Goal: Information Seeking & Learning: Learn about a topic

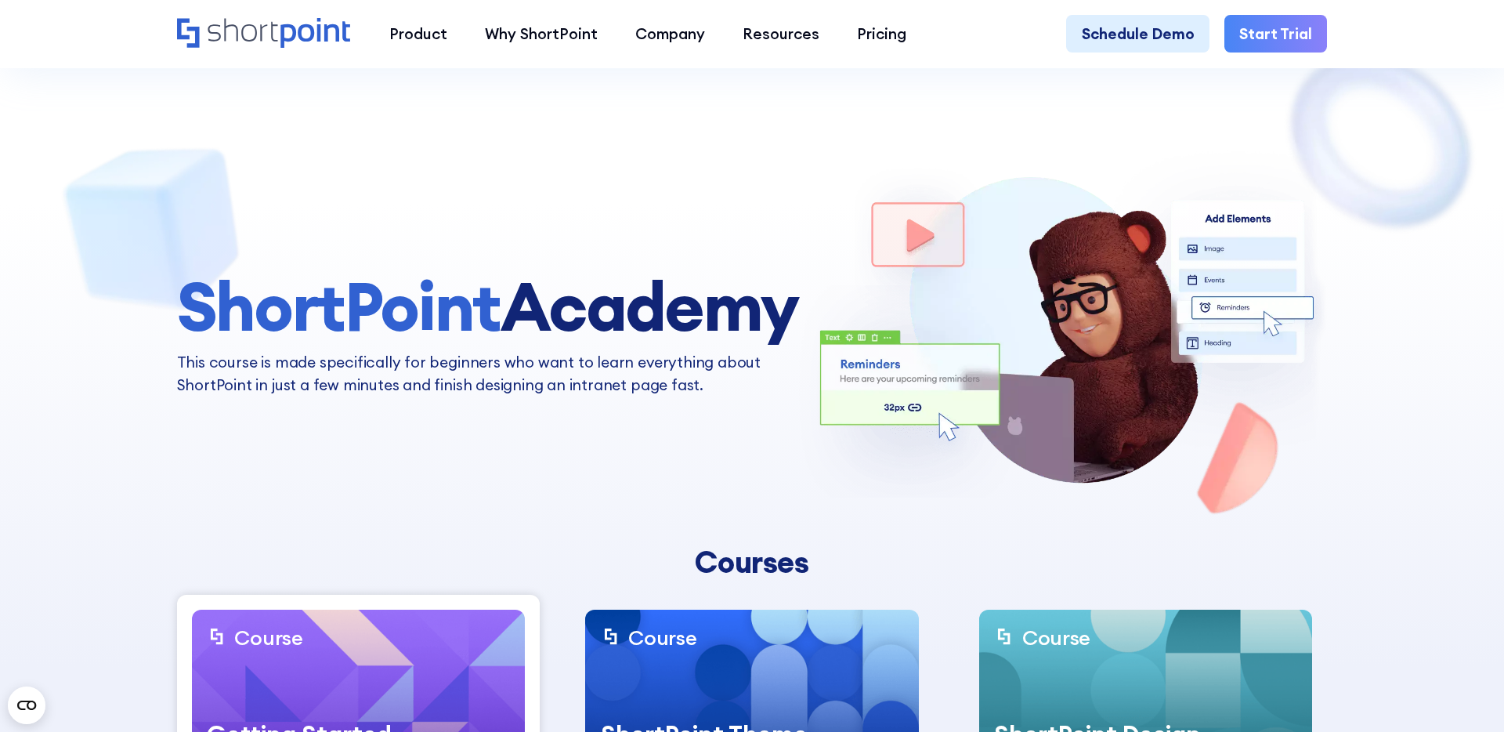
scroll to position [287, 0]
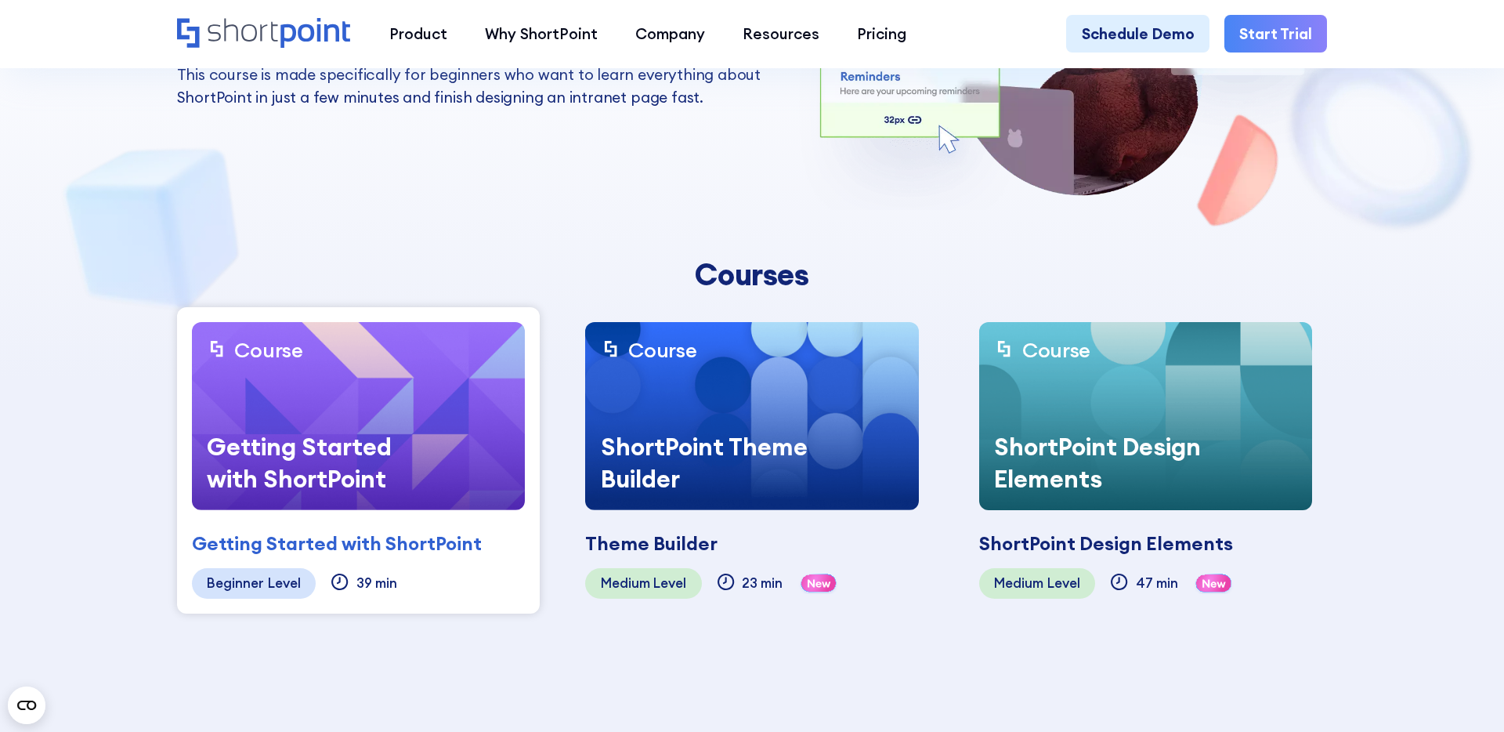
click at [656, 477] on div "ShortPoint Theme Builder" at bounding box center [703, 463] width 237 height 94
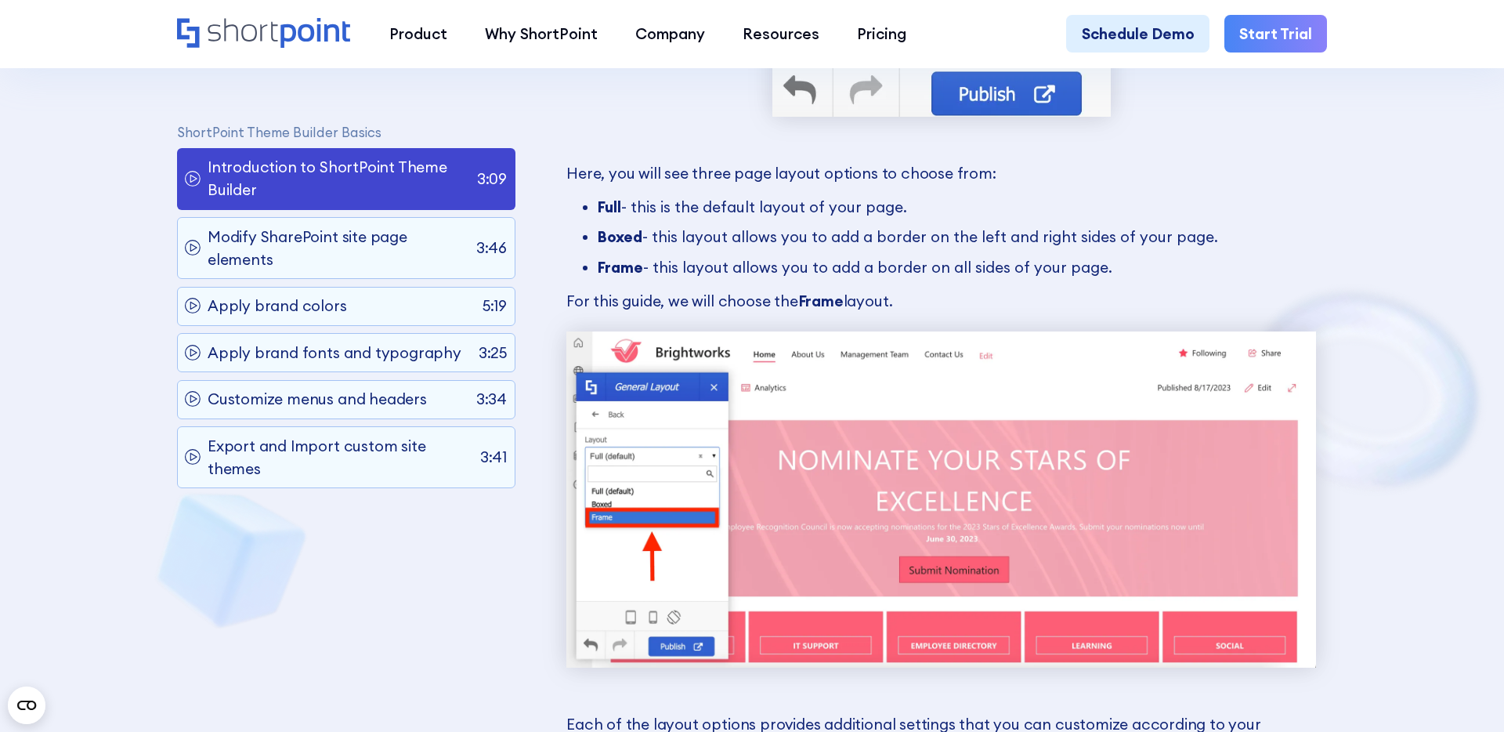
scroll to position [9328, 0]
click at [348, 306] on div "Apply brand colors 5:19" at bounding box center [346, 305] width 338 height 39
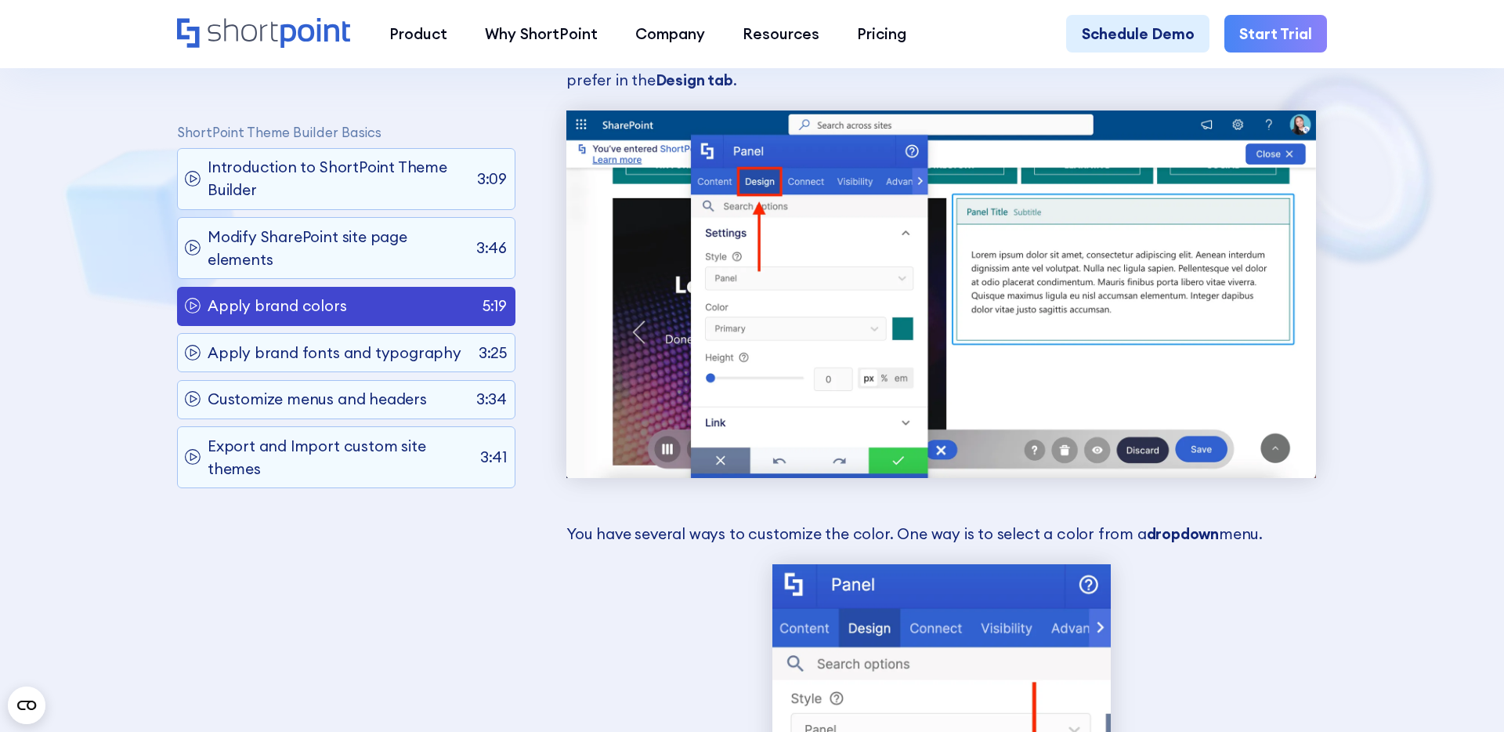
scroll to position [2046, 0]
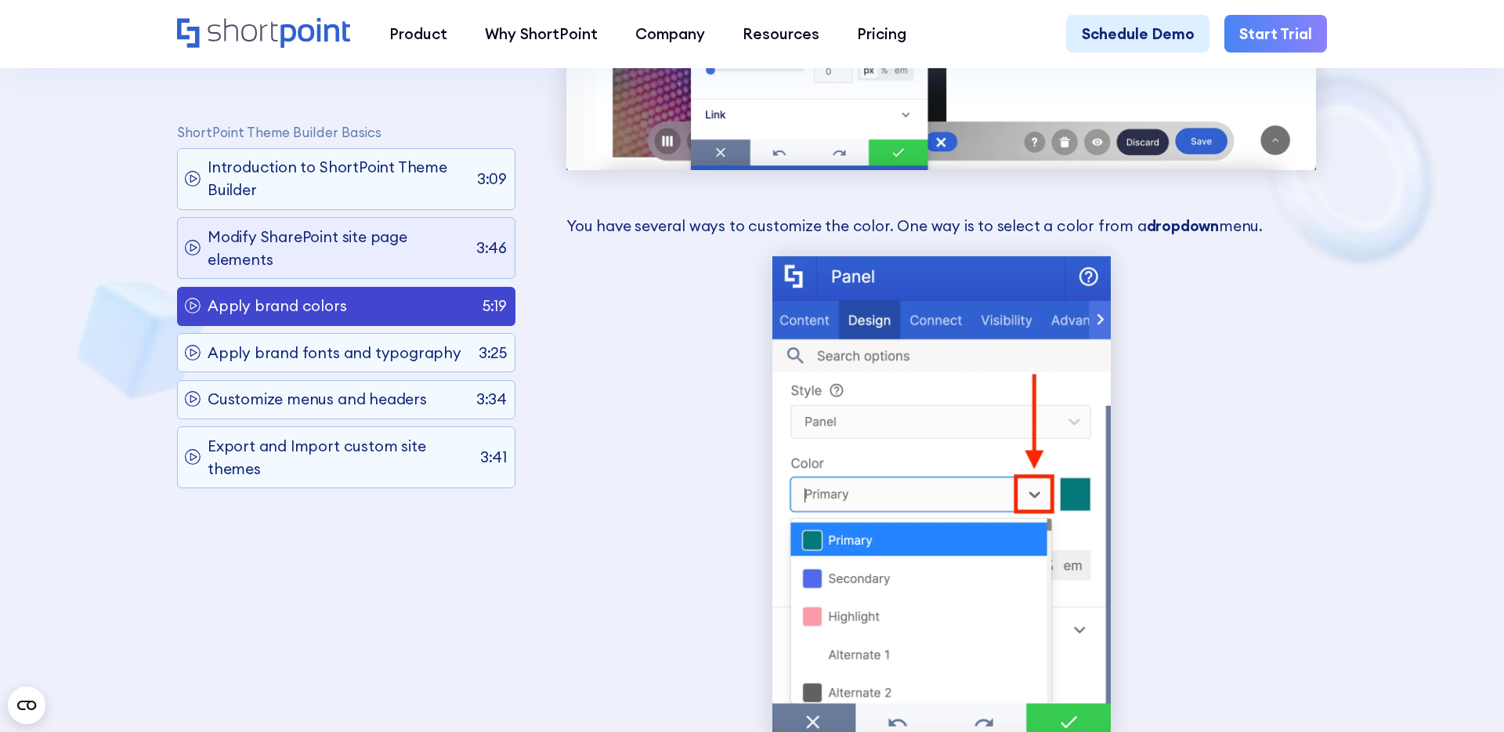
click at [378, 262] on p "Modify SharePoint site page elements" at bounding box center [338, 247] width 261 height 45
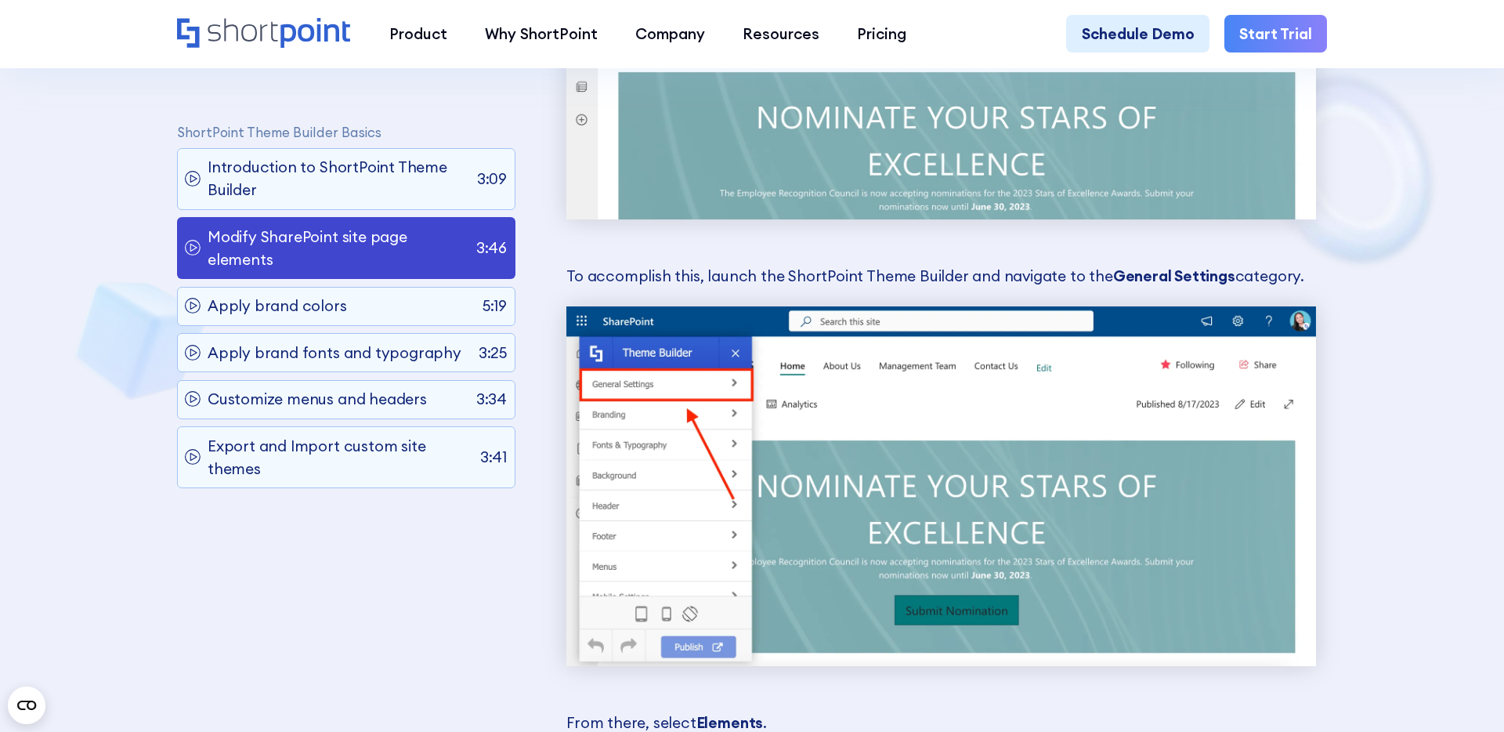
scroll to position [2007, 0]
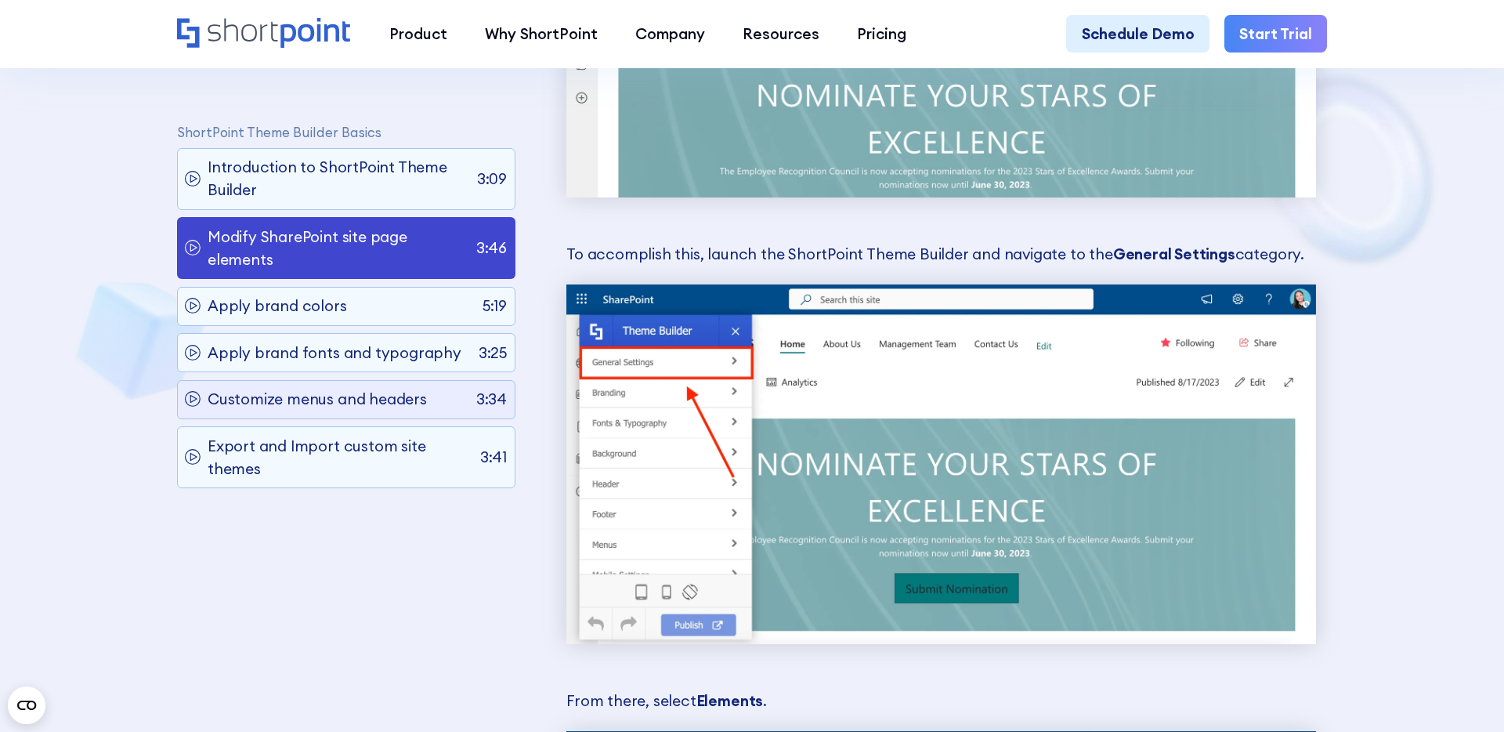
click at [406, 408] on p "Customize menus and headers" at bounding box center [317, 399] width 219 height 23
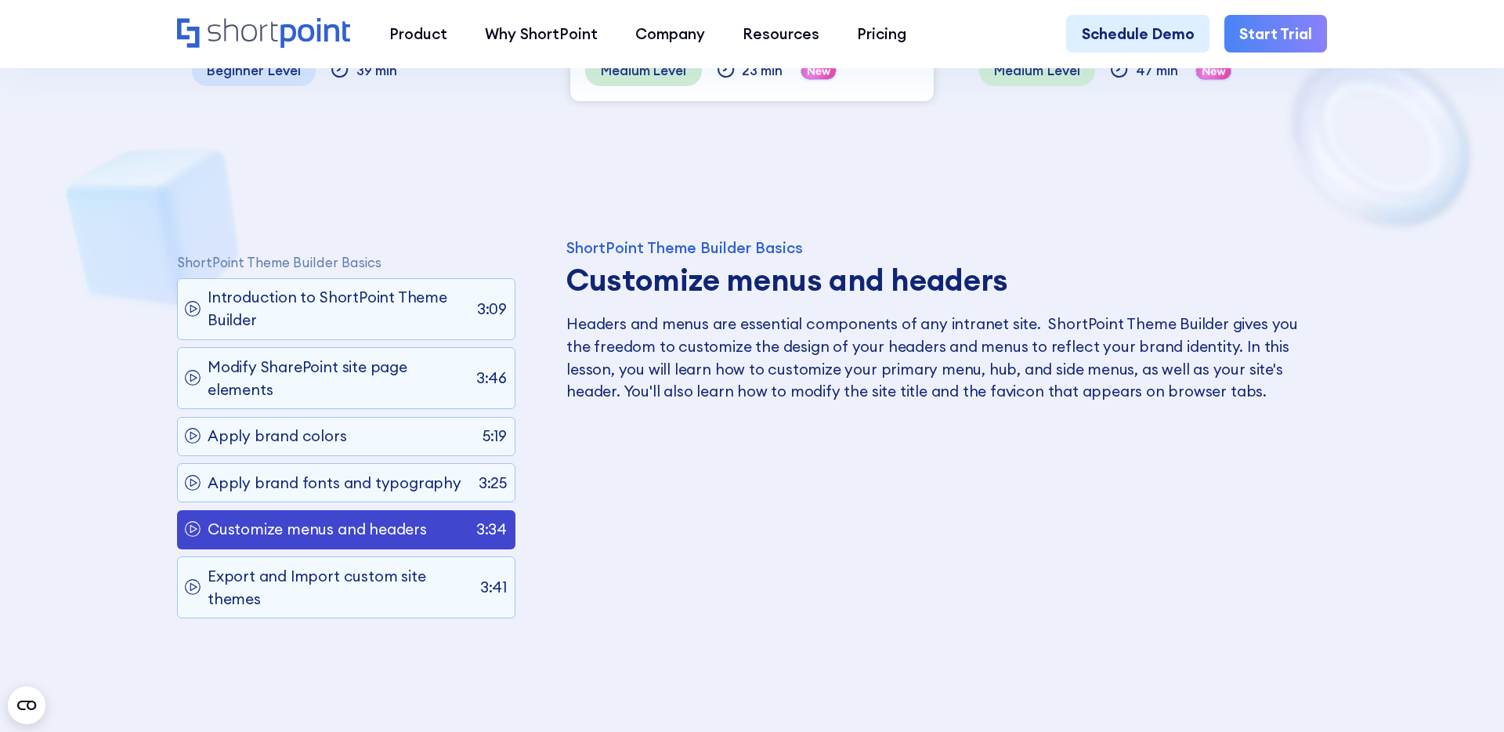
scroll to position [801, 0]
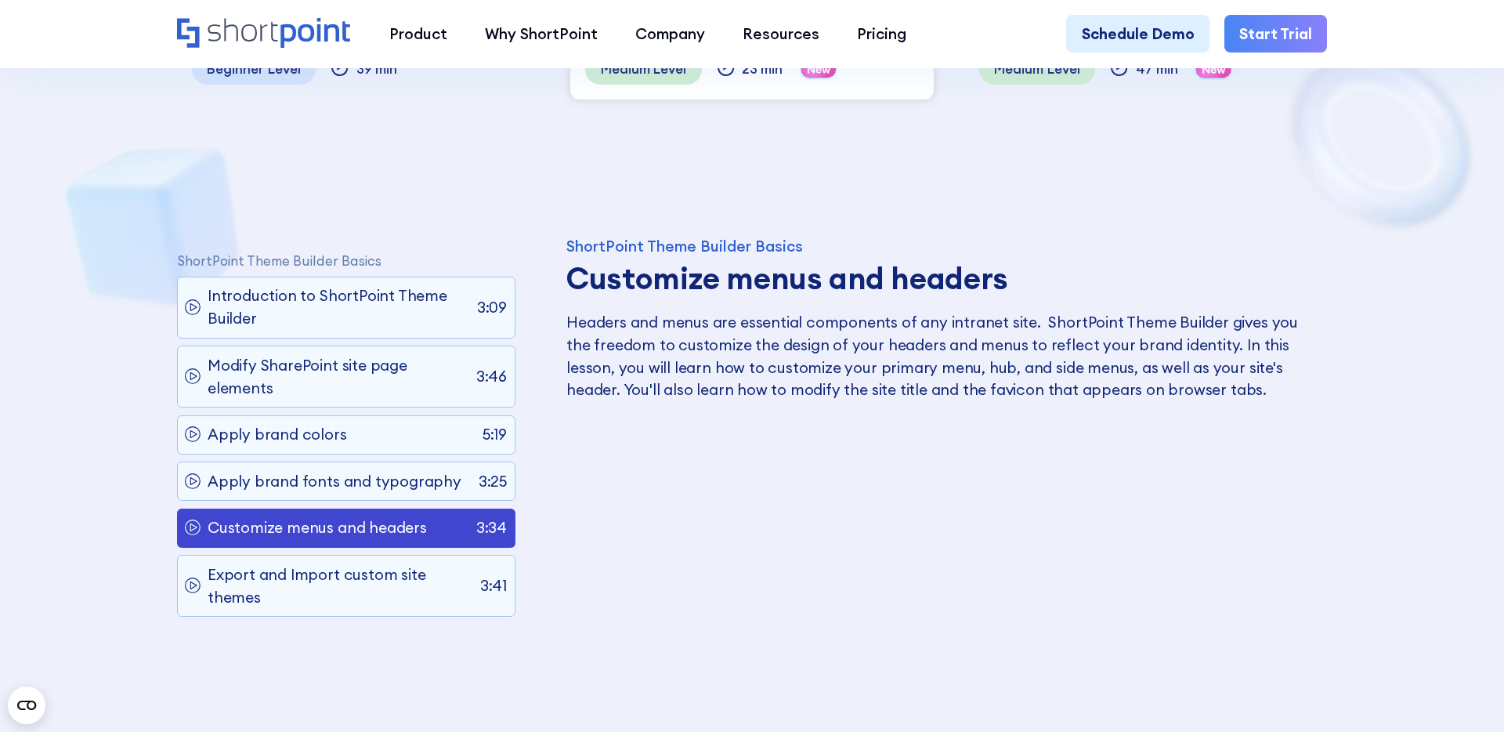
click at [423, 74] on div "Beginner Level 39 min" at bounding box center [358, 69] width 333 height 31
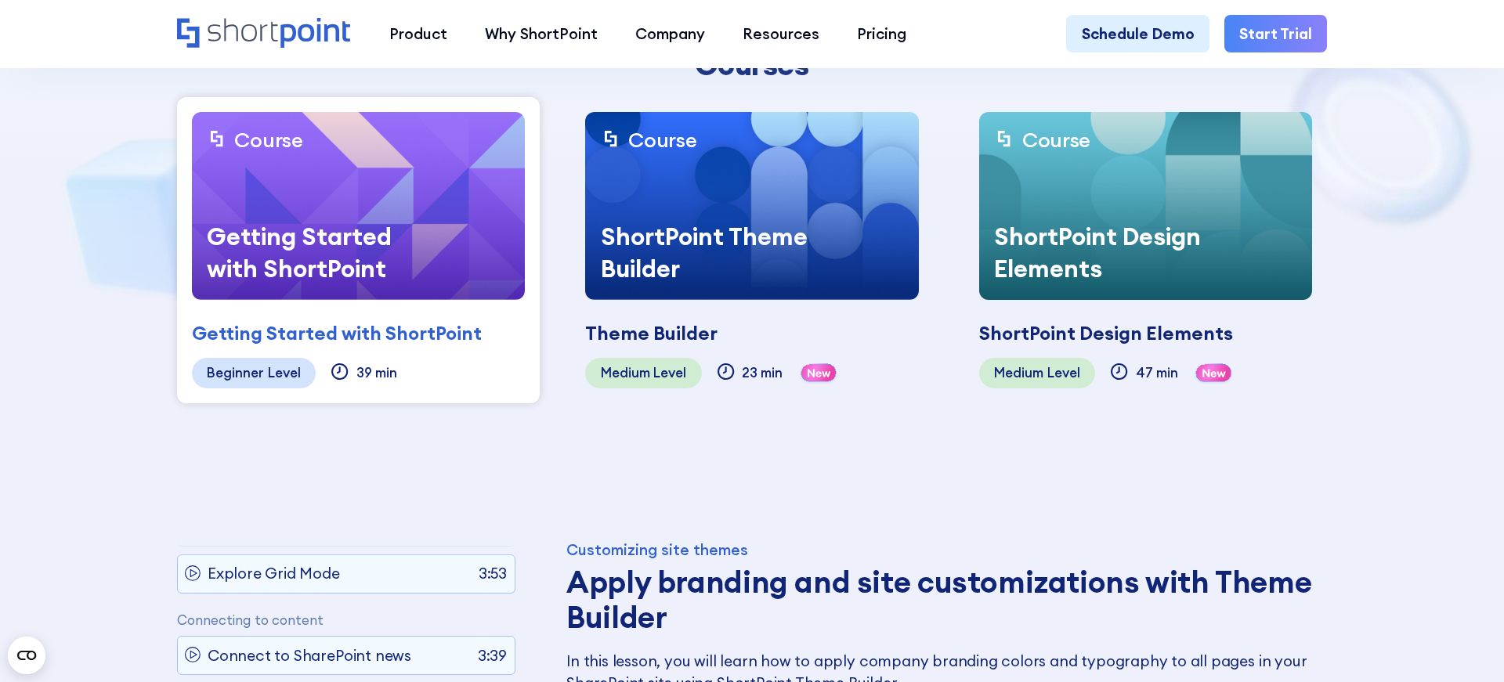
scroll to position [464, 0]
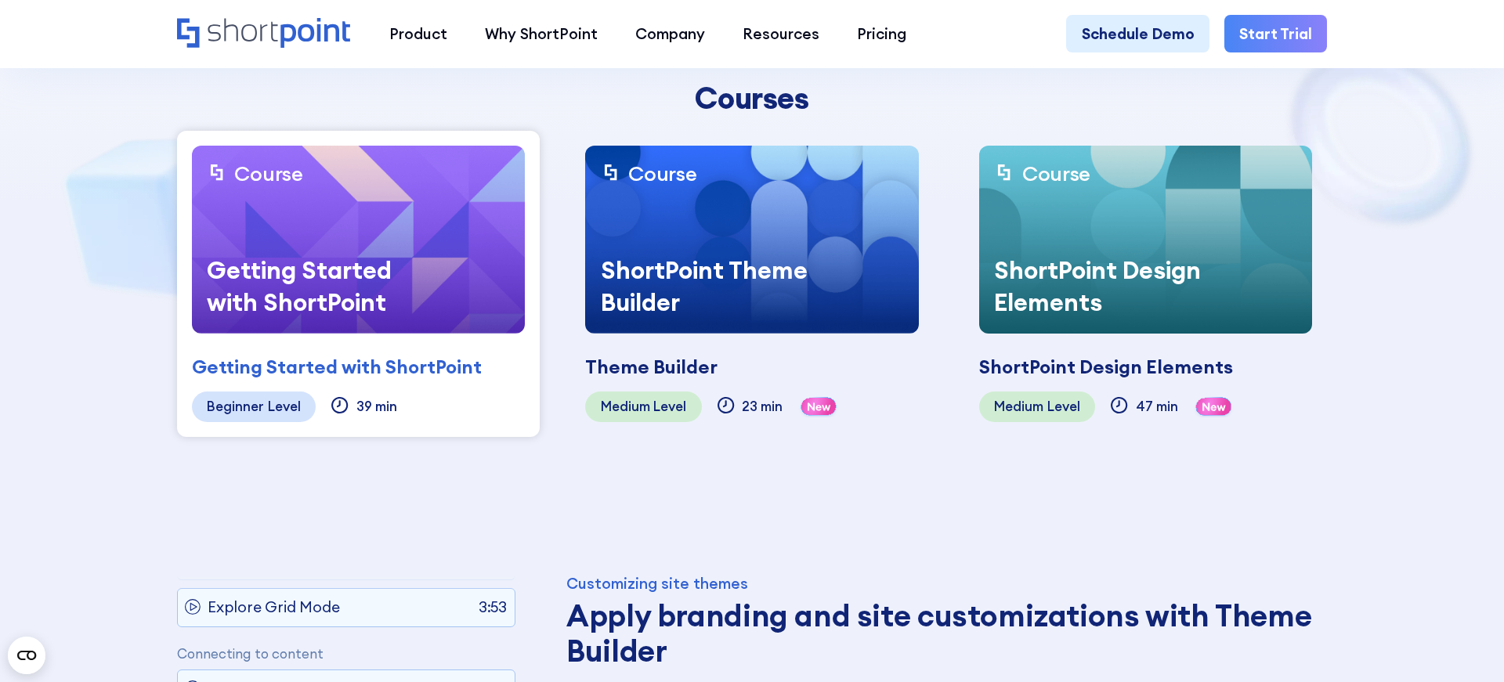
click at [455, 200] on img at bounding box center [358, 240] width 333 height 188
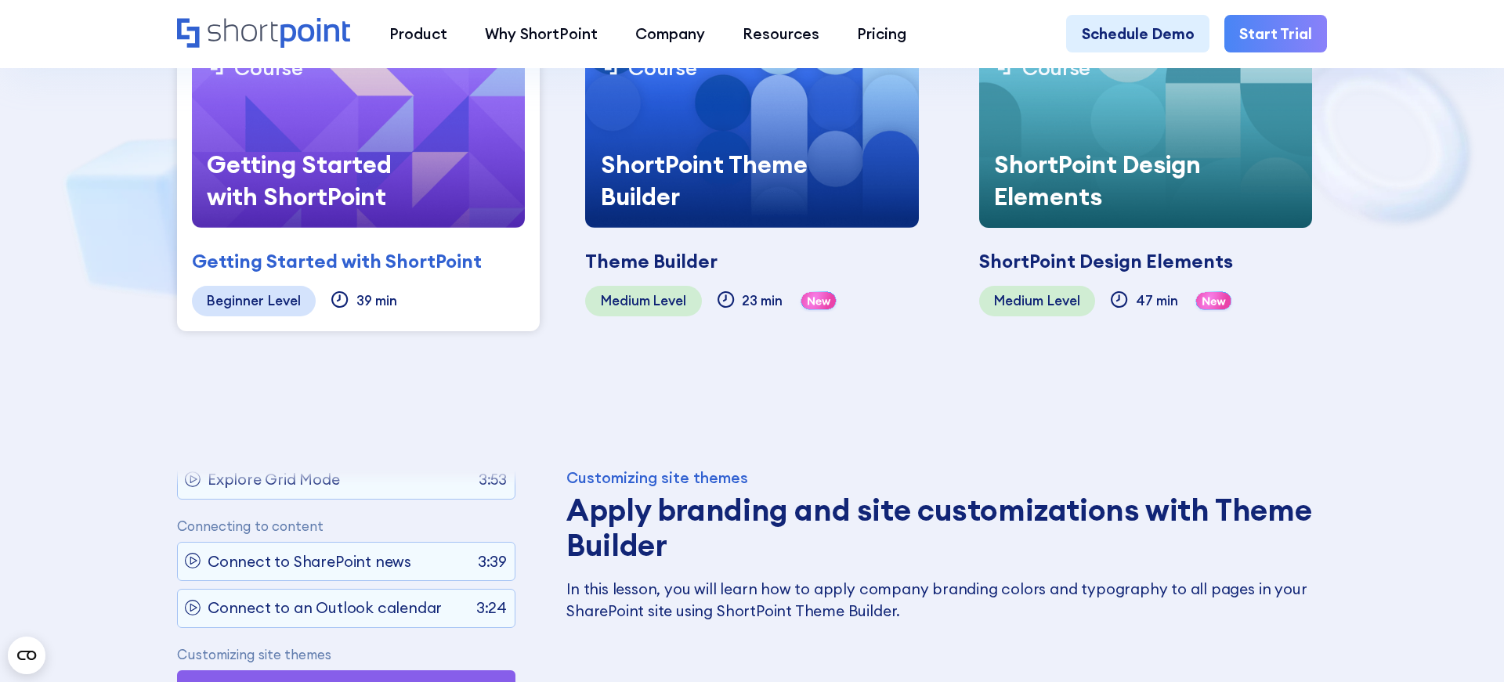
scroll to position [647, 0]
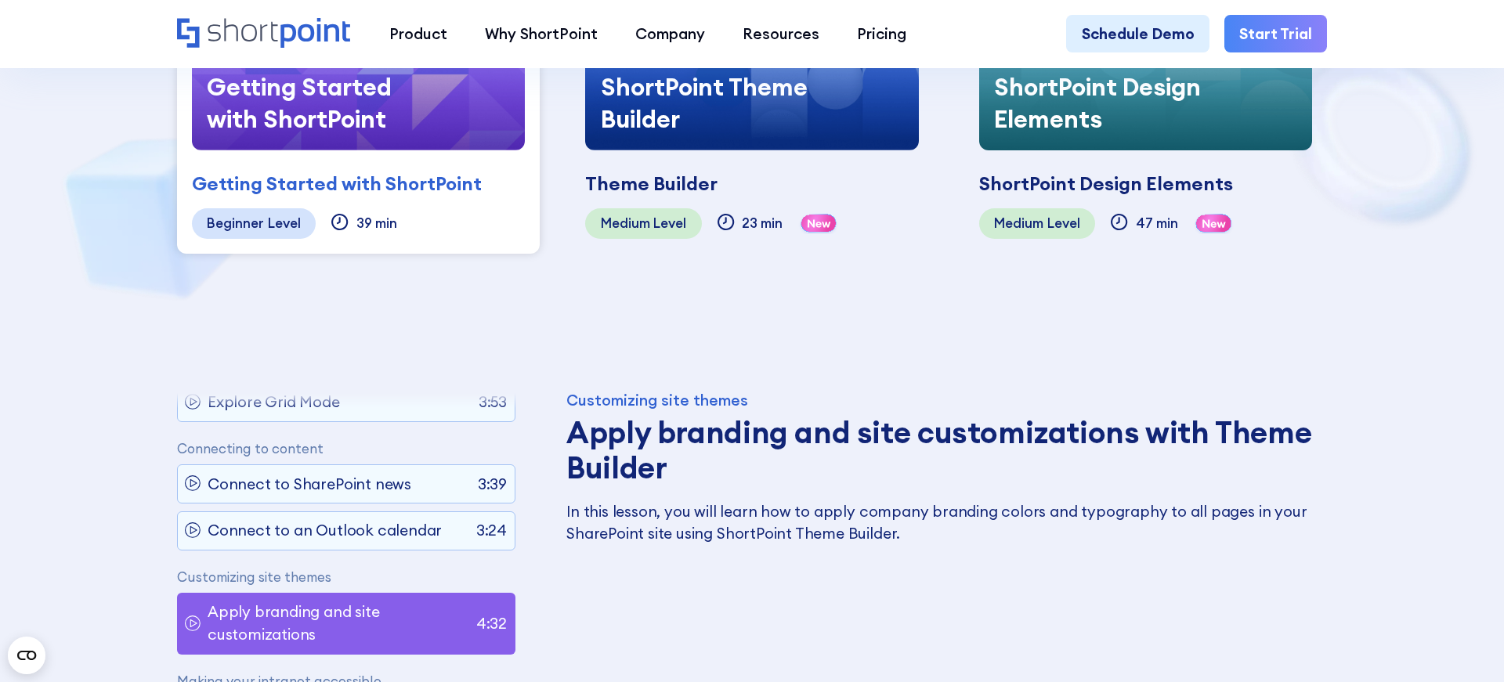
click at [481, 131] on img at bounding box center [358, 56] width 333 height 188
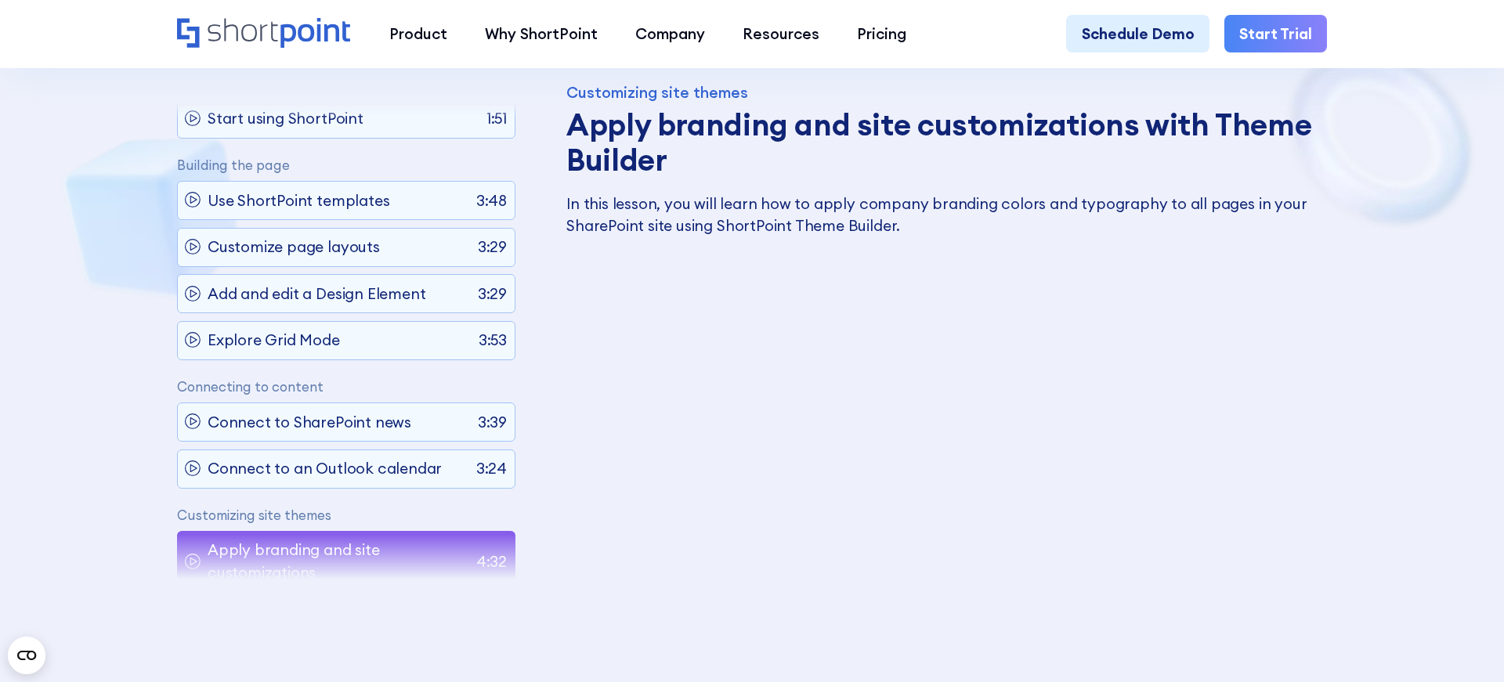
scroll to position [0, 0]
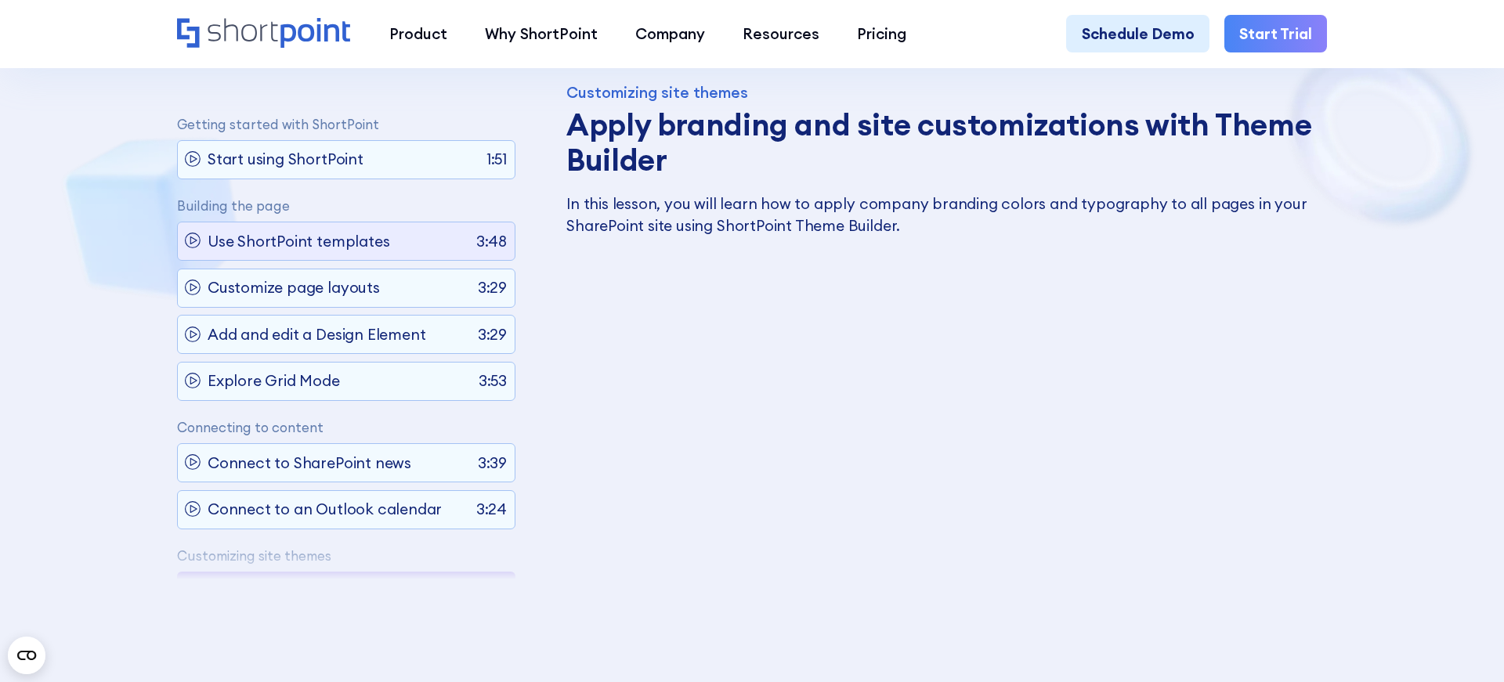
click at [398, 239] on div "Use ShortPoint templates 3:48" at bounding box center [346, 241] width 338 height 39
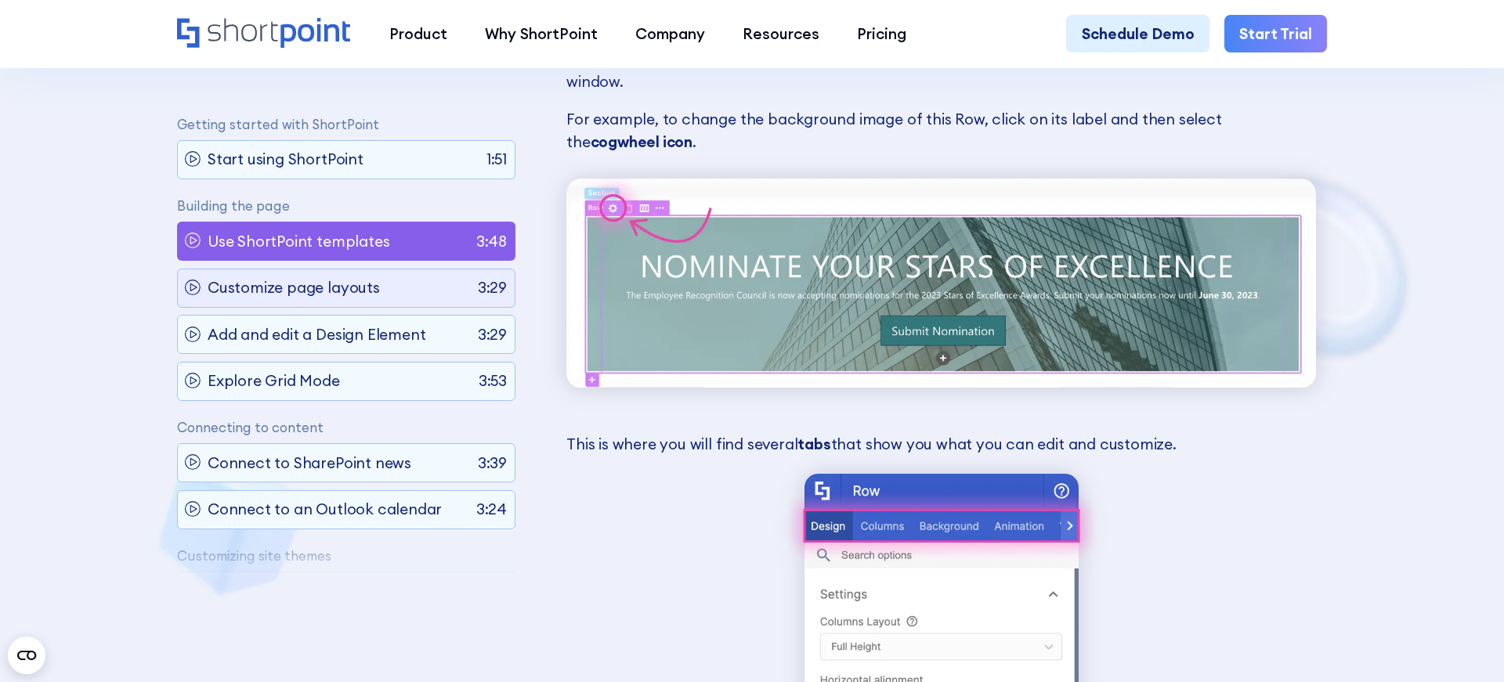
click at [374, 284] on p "Customize page layouts" at bounding box center [294, 288] width 172 height 23
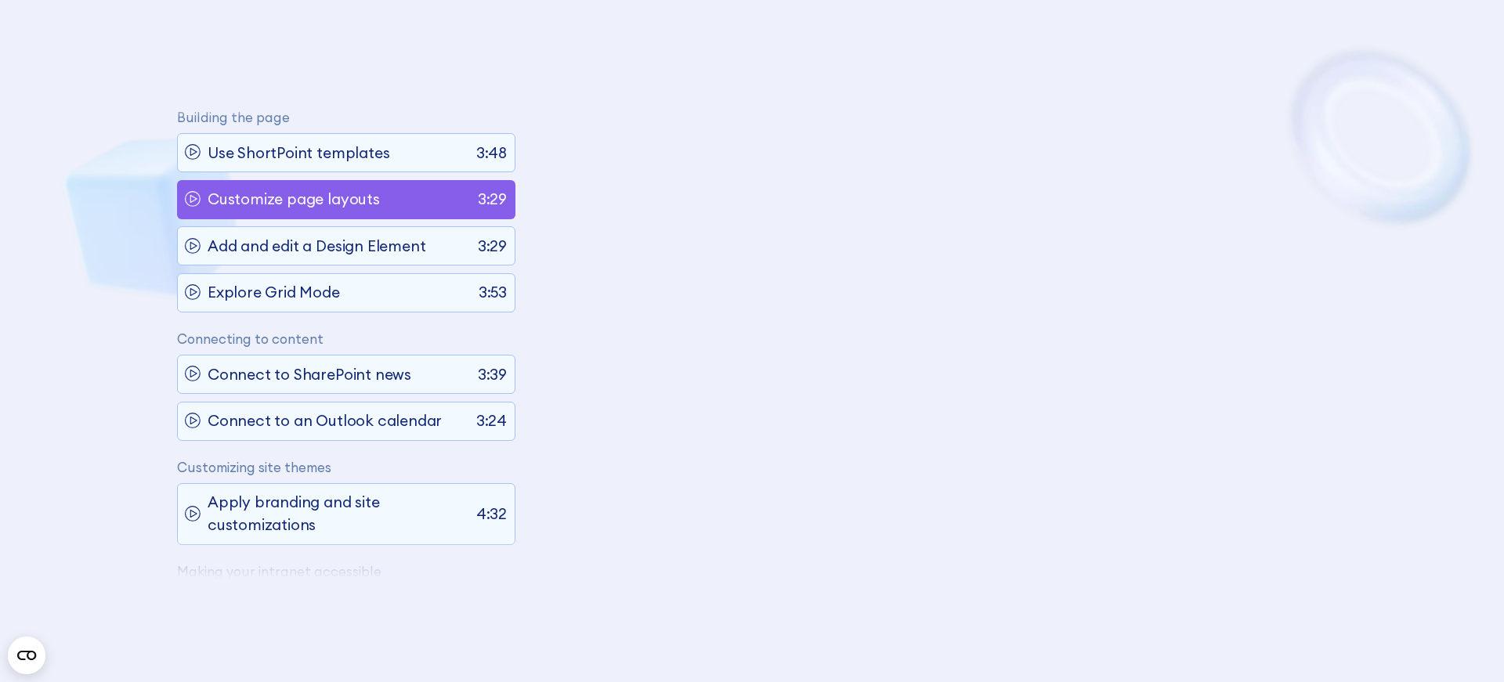
scroll to position [136, 0]
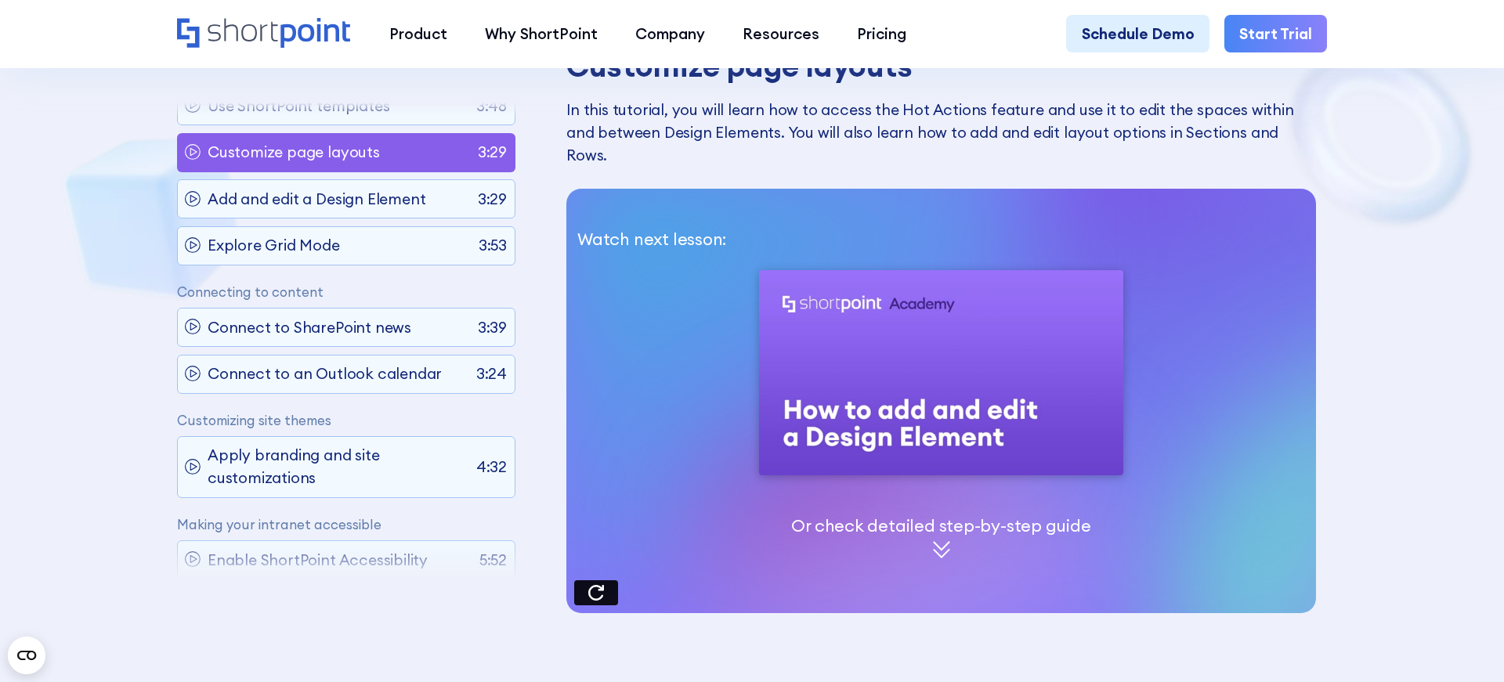
click at [766, 497] on div "Watch next lesson: Or check detailed step-by-[PERSON_NAME]" at bounding box center [941, 401] width 750 height 424
click at [591, 585] on icon at bounding box center [596, 593] width 16 height 16
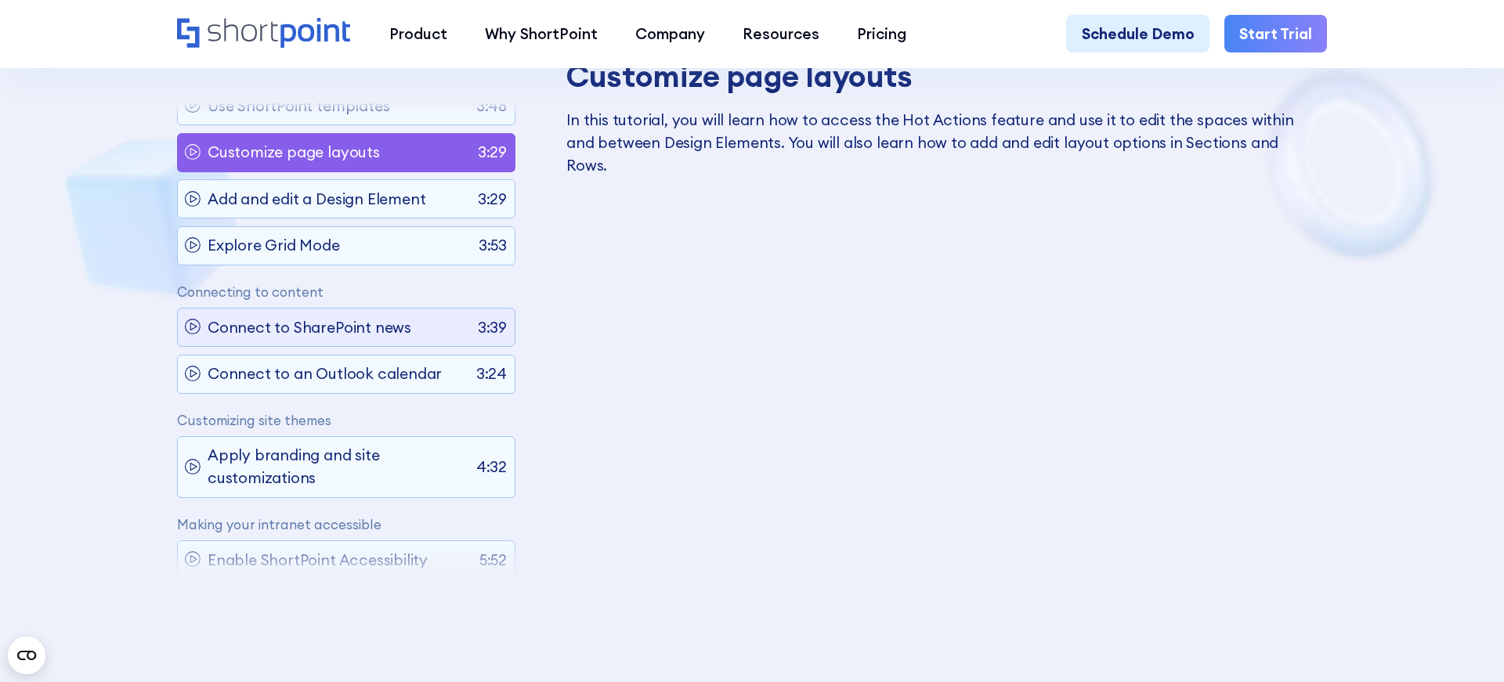
scroll to position [0, 0]
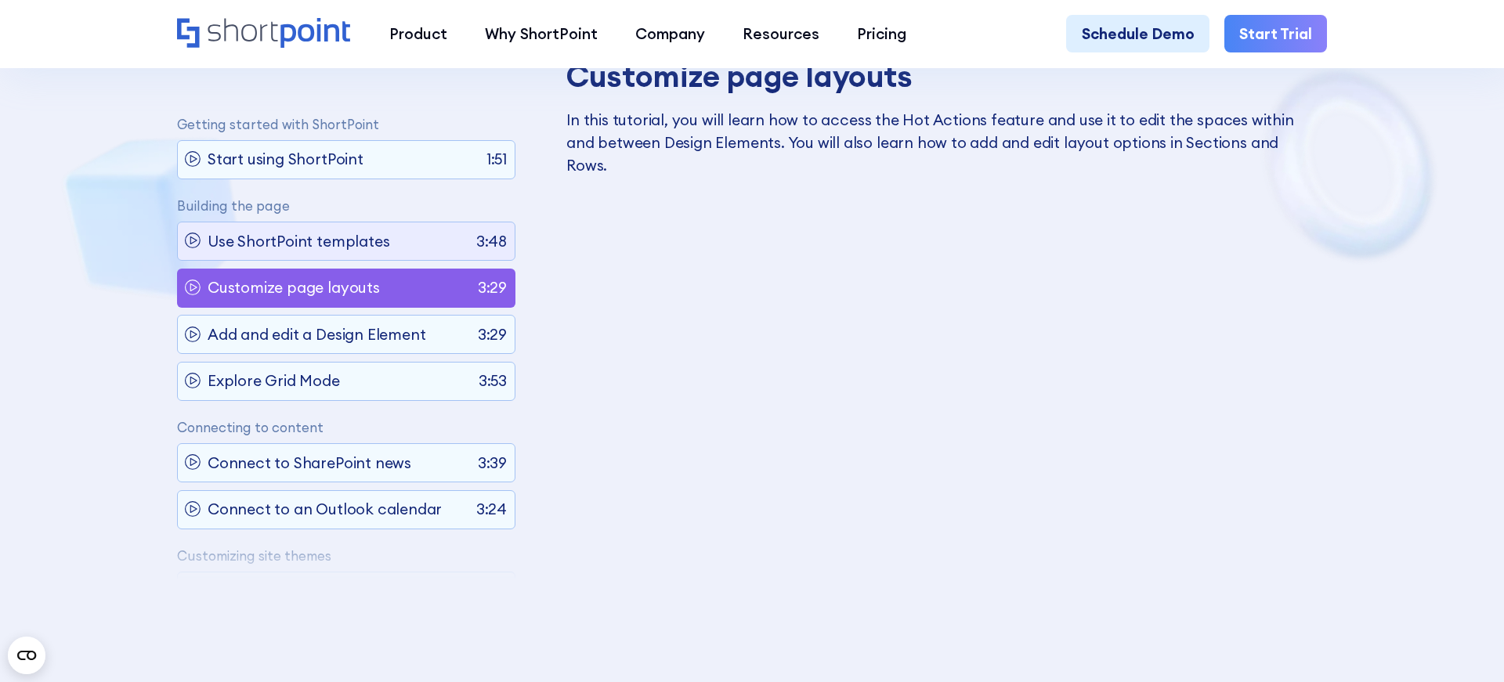
click at [354, 244] on p "Use ShortPoint templates" at bounding box center [299, 241] width 182 height 23
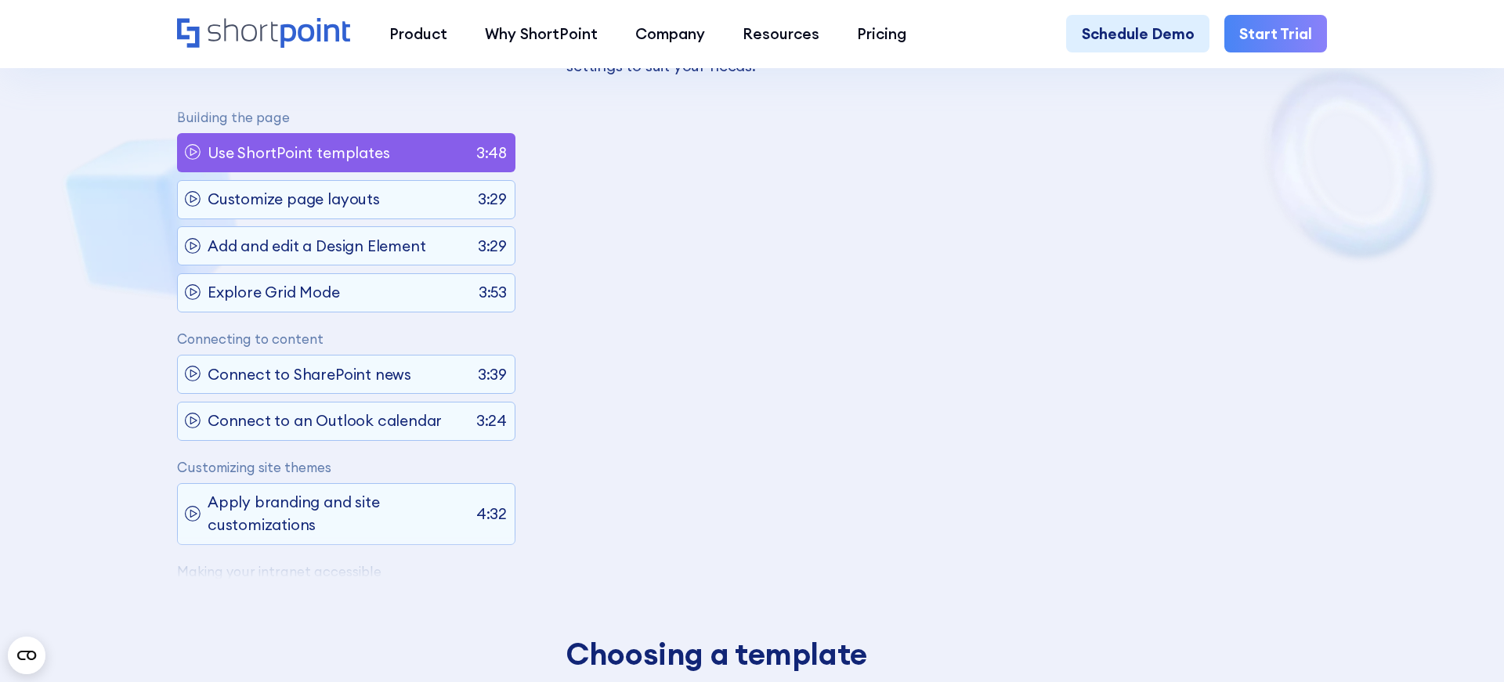
scroll to position [1106, 0]
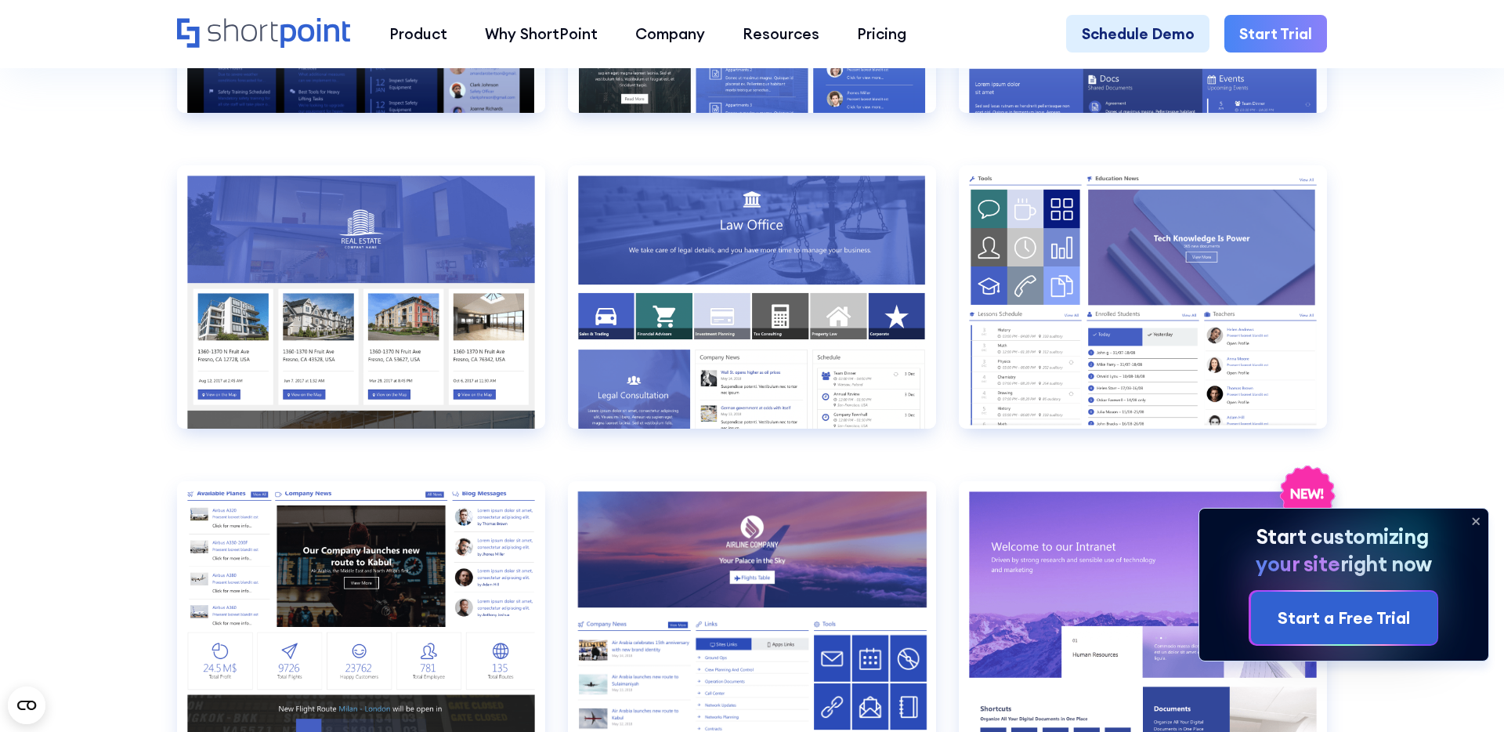
scroll to position [2004, 0]
